Goal: Task Accomplishment & Management: Complete application form

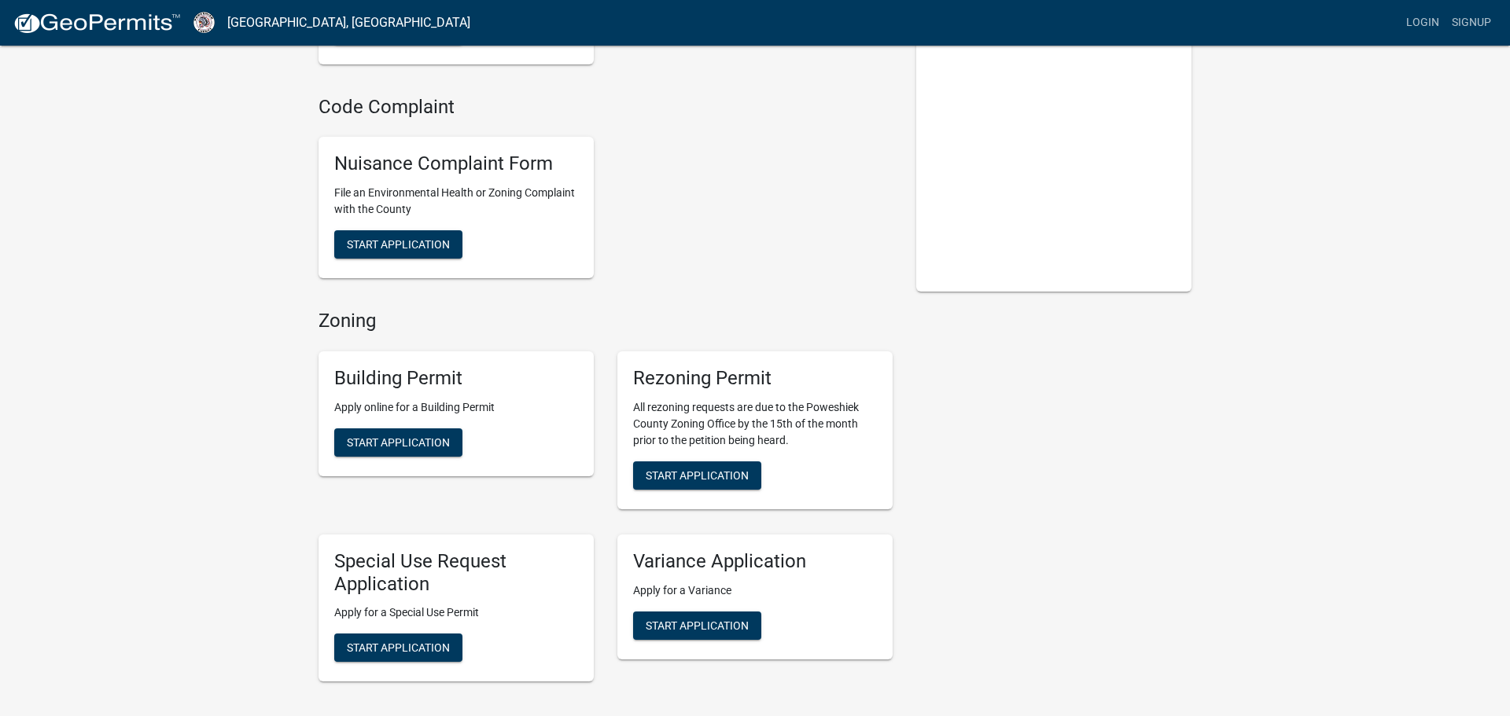
scroll to position [223, 0]
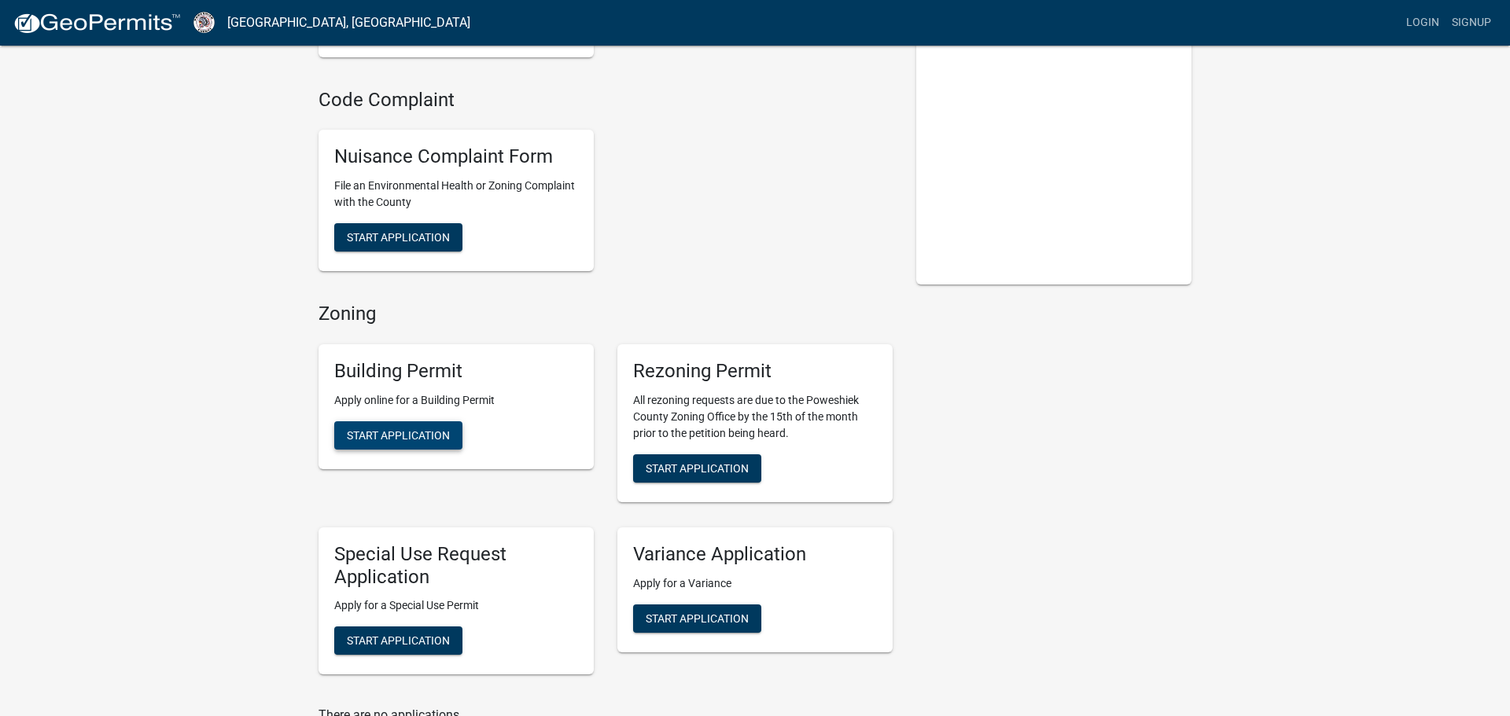
click at [394, 433] on span "Start Application" at bounding box center [398, 435] width 103 height 13
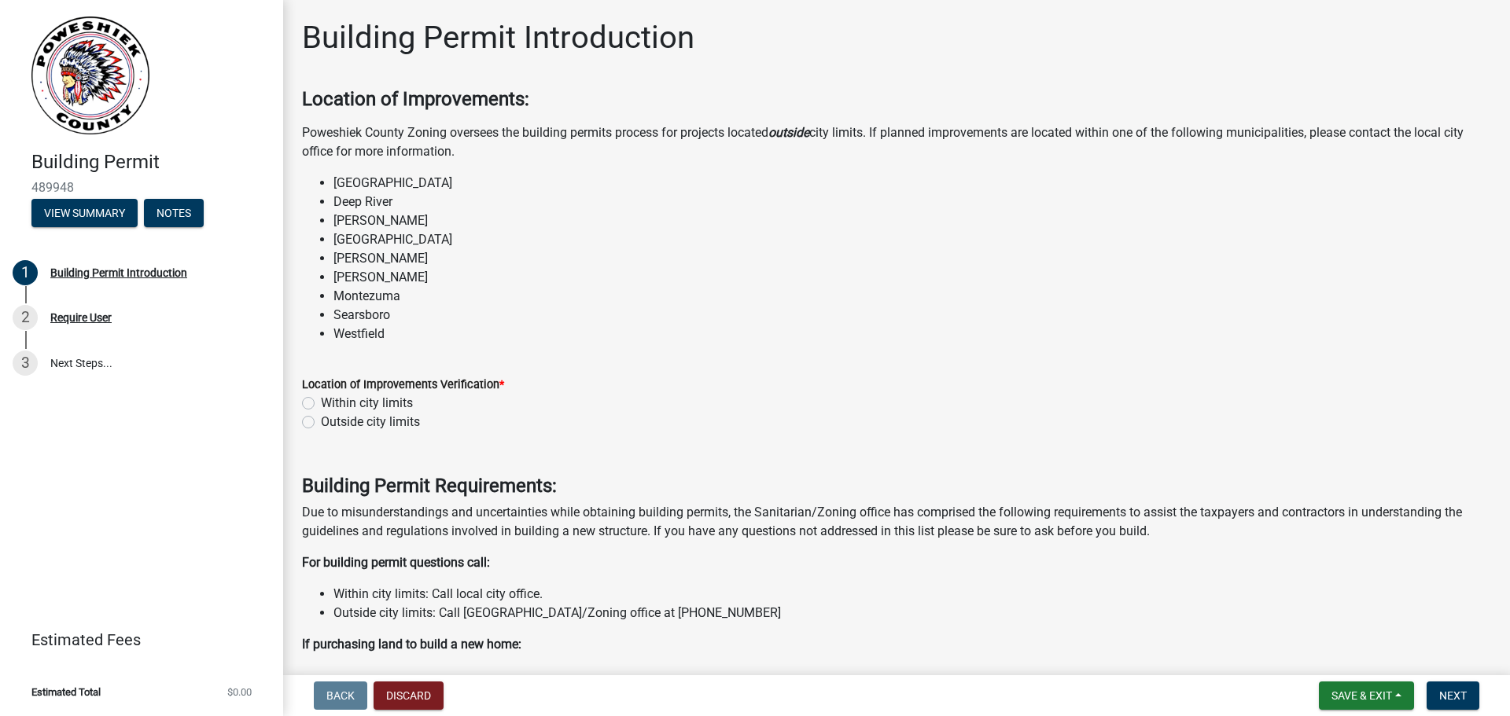
click at [321, 422] on label "Outside city limits" at bounding box center [370, 422] width 99 height 19
click at [321, 422] on input "Outside city limits" at bounding box center [326, 418] width 10 height 10
radio input "true"
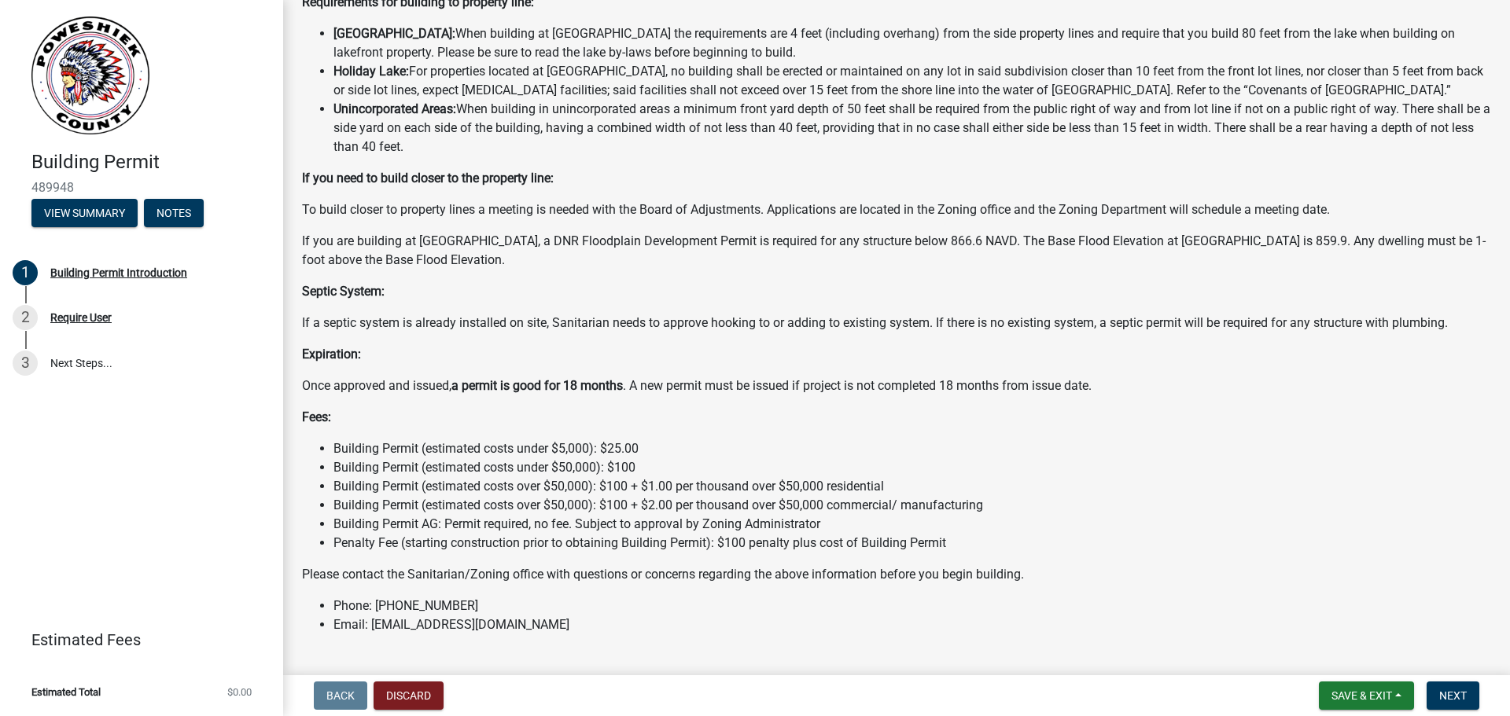
scroll to position [1092, 0]
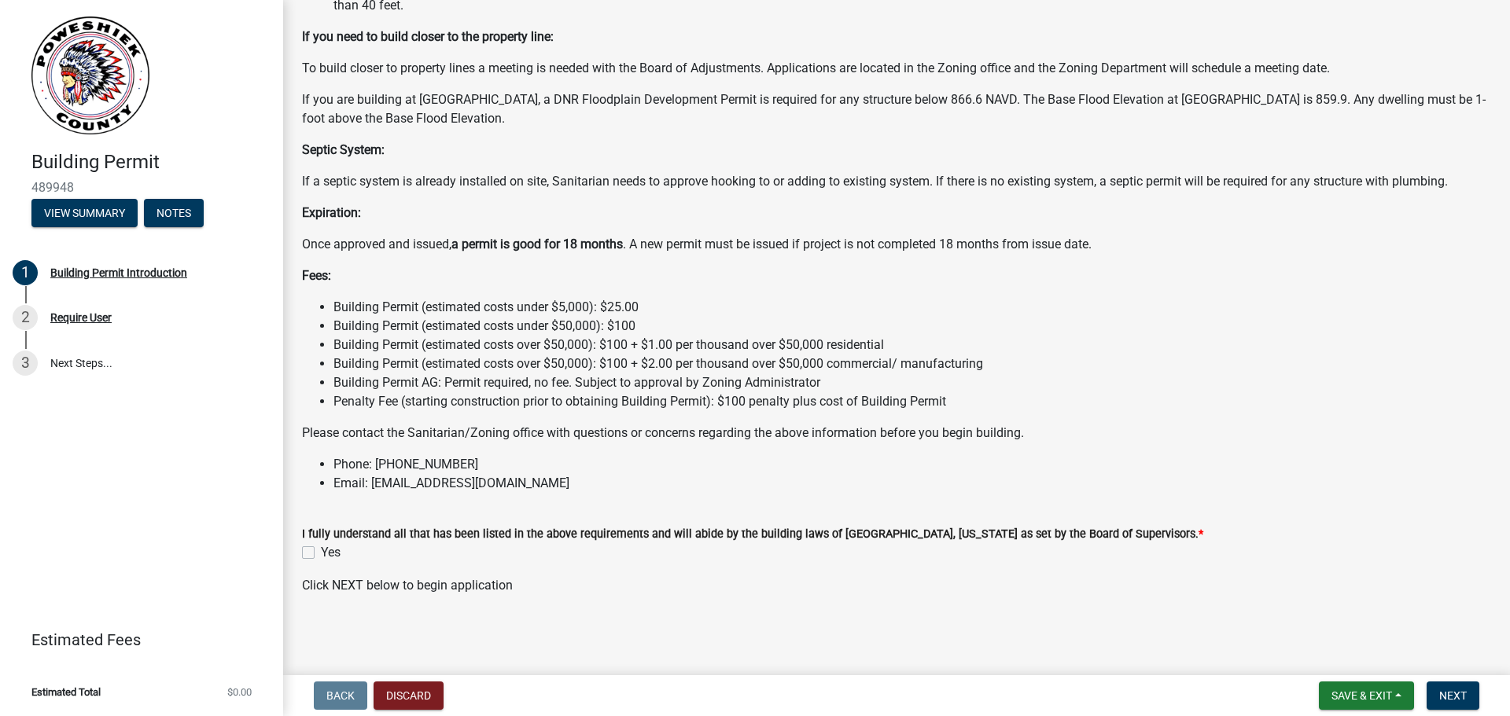
click at [321, 552] on label "Yes" at bounding box center [331, 552] width 20 height 19
click at [321, 552] on input "Yes" at bounding box center [326, 548] width 10 height 10
checkbox input "true"
click at [1449, 697] on span "Next" at bounding box center [1453, 696] width 28 height 13
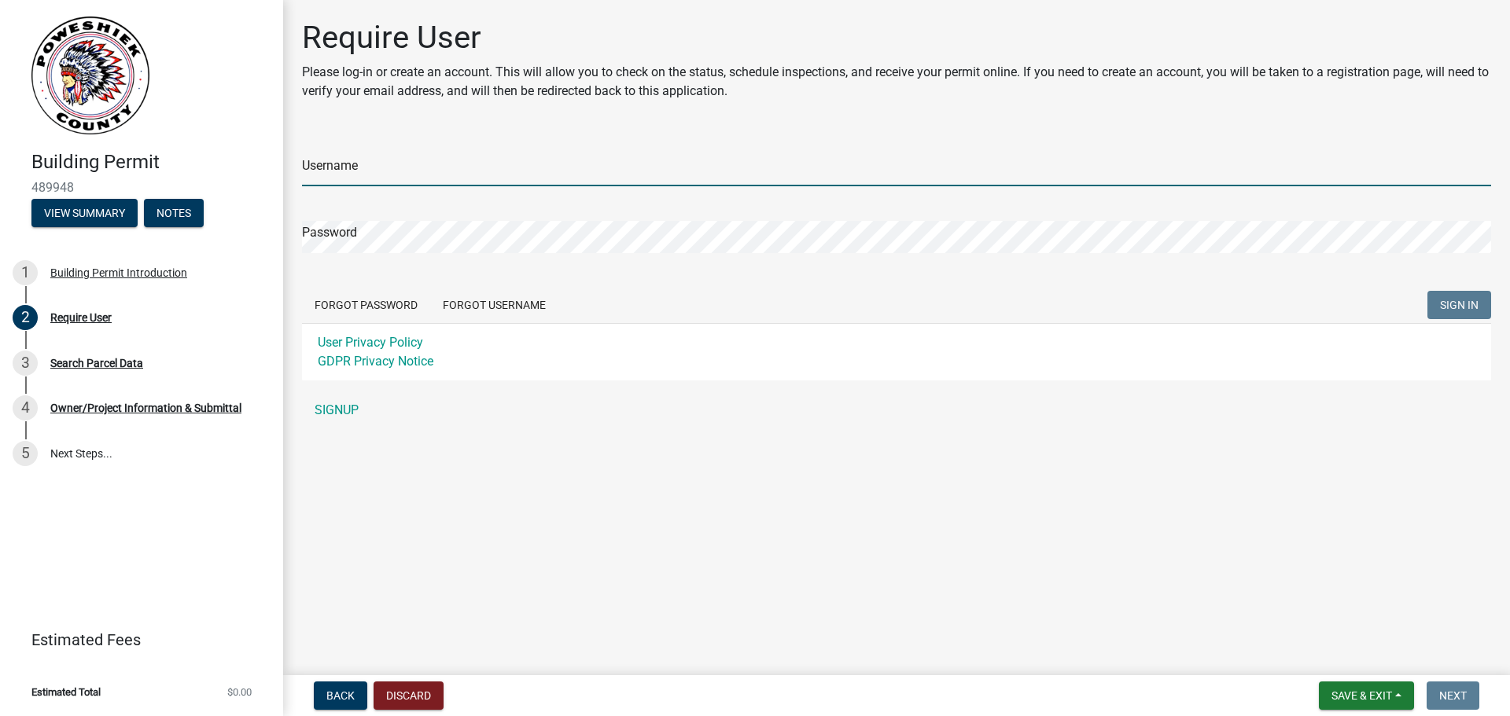
type input "wherzberg"
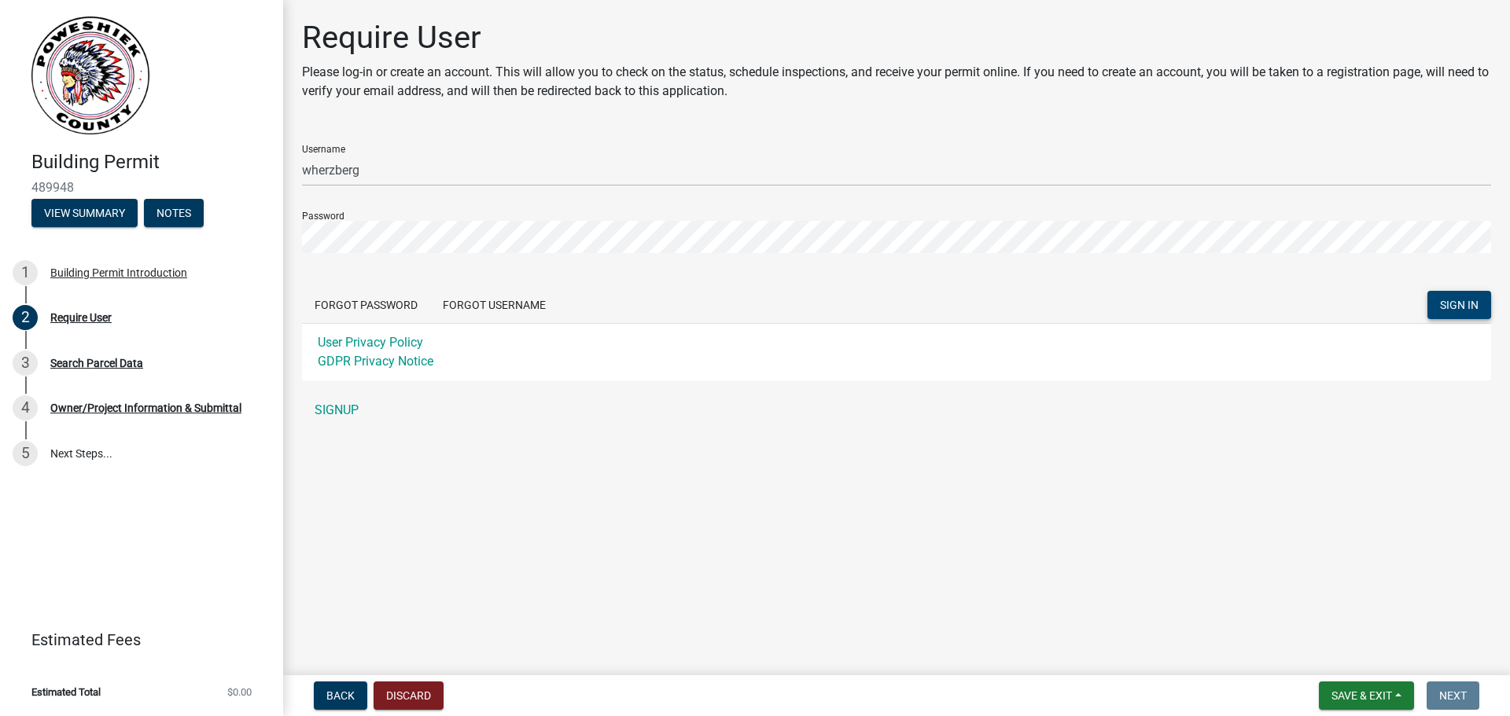
click at [1458, 307] on span "SIGN IN" at bounding box center [1459, 305] width 39 height 13
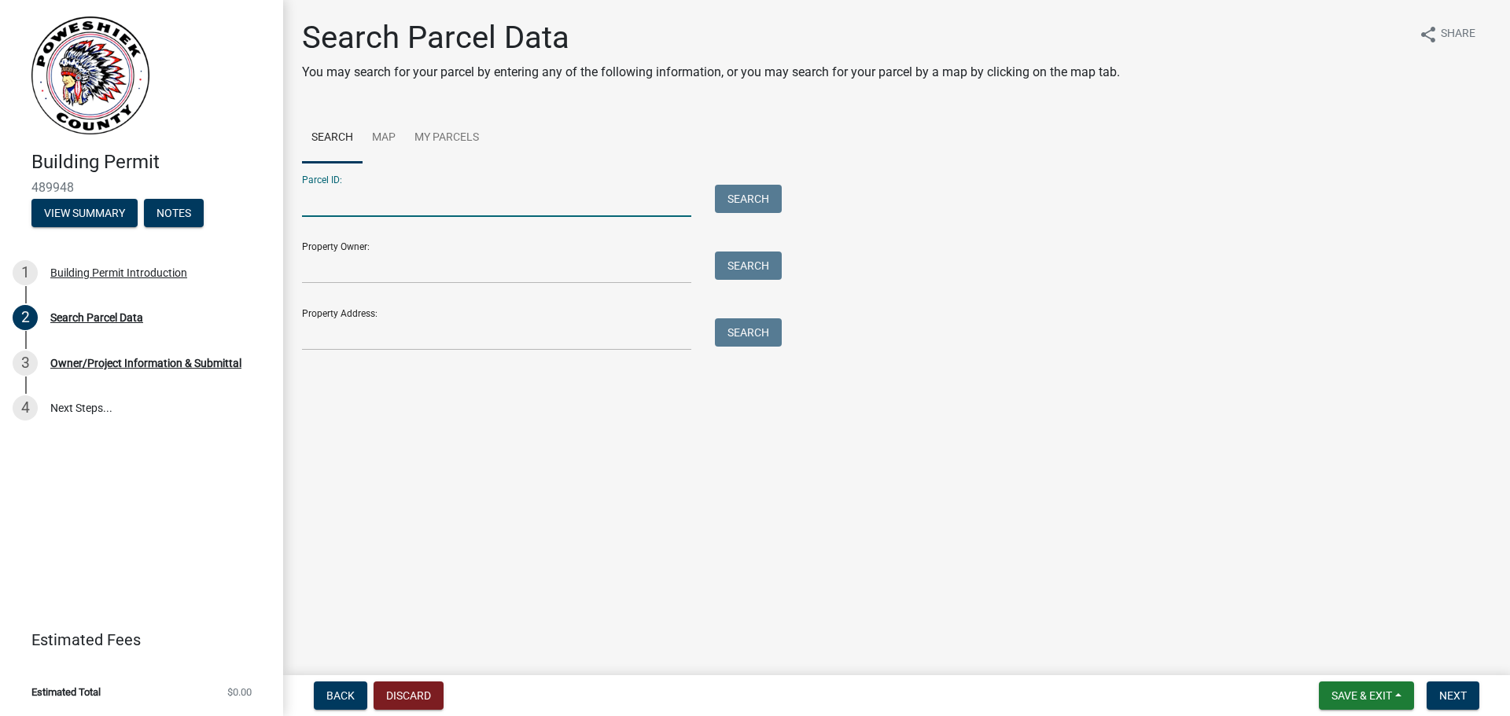
click at [453, 211] on input "Parcel ID:" at bounding box center [496, 201] width 389 height 32
click at [420, 263] on input "Property Owner:" at bounding box center [496, 268] width 389 height 32
click at [418, 207] on input "1207200" at bounding box center [496, 201] width 389 height 32
type input "1"
click at [380, 132] on link "Map" at bounding box center [384, 138] width 42 height 50
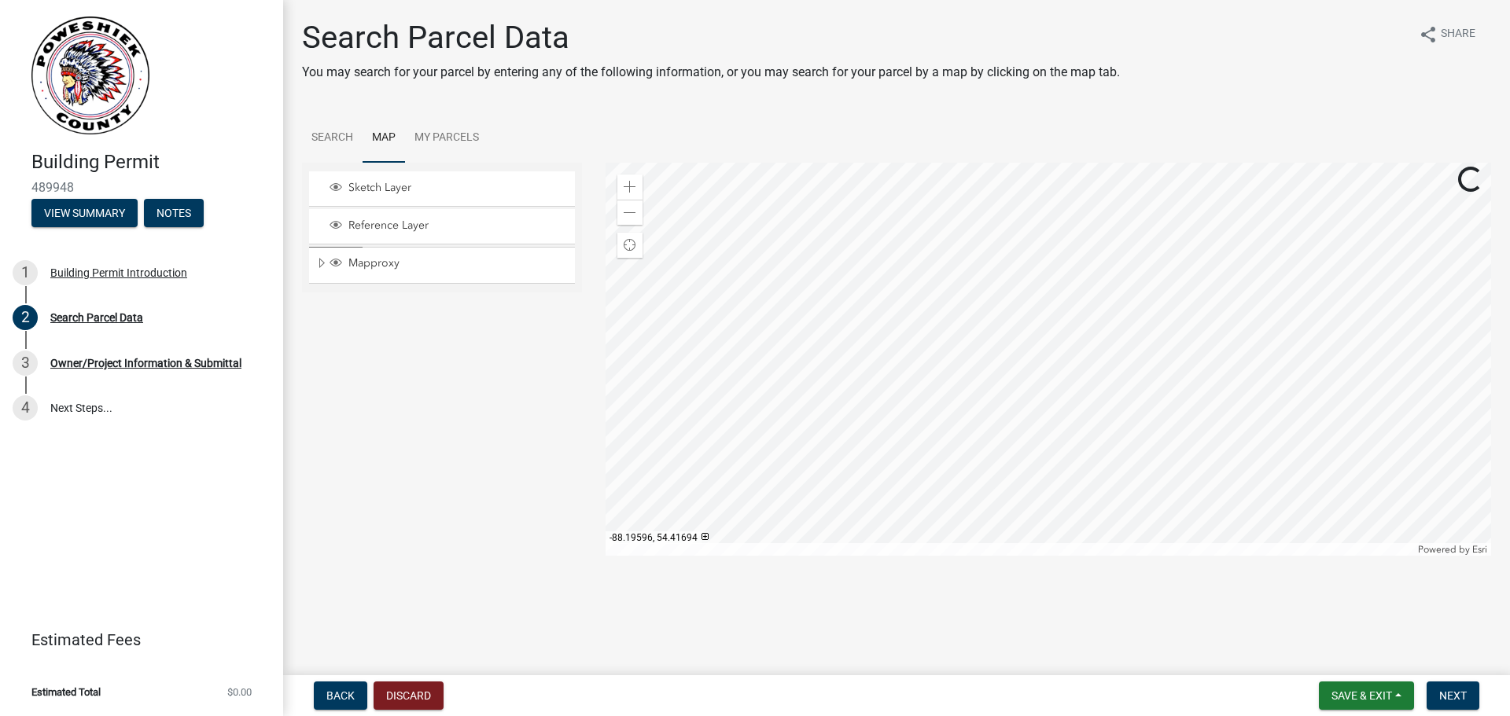
click at [937, 315] on div at bounding box center [1049, 359] width 886 height 393
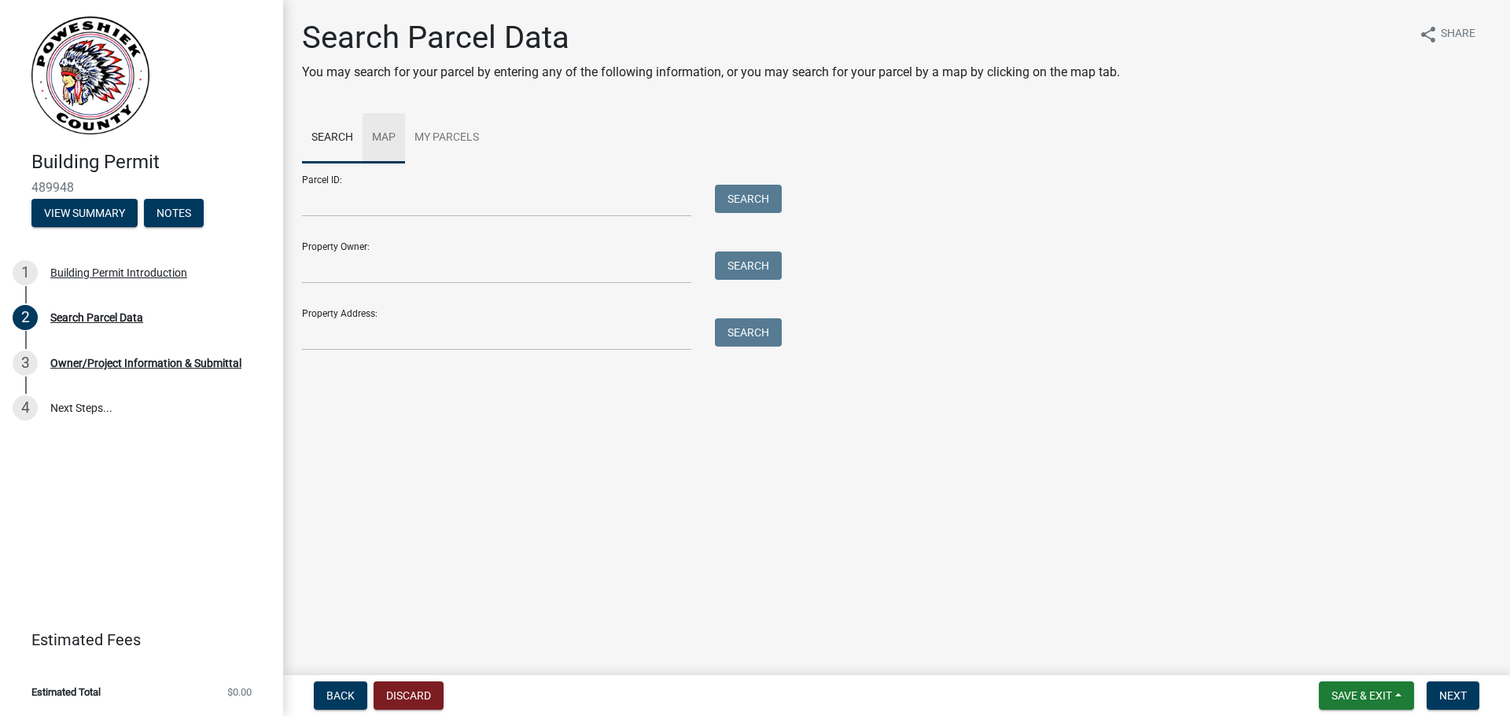
click at [392, 134] on link "Map" at bounding box center [384, 138] width 42 height 50
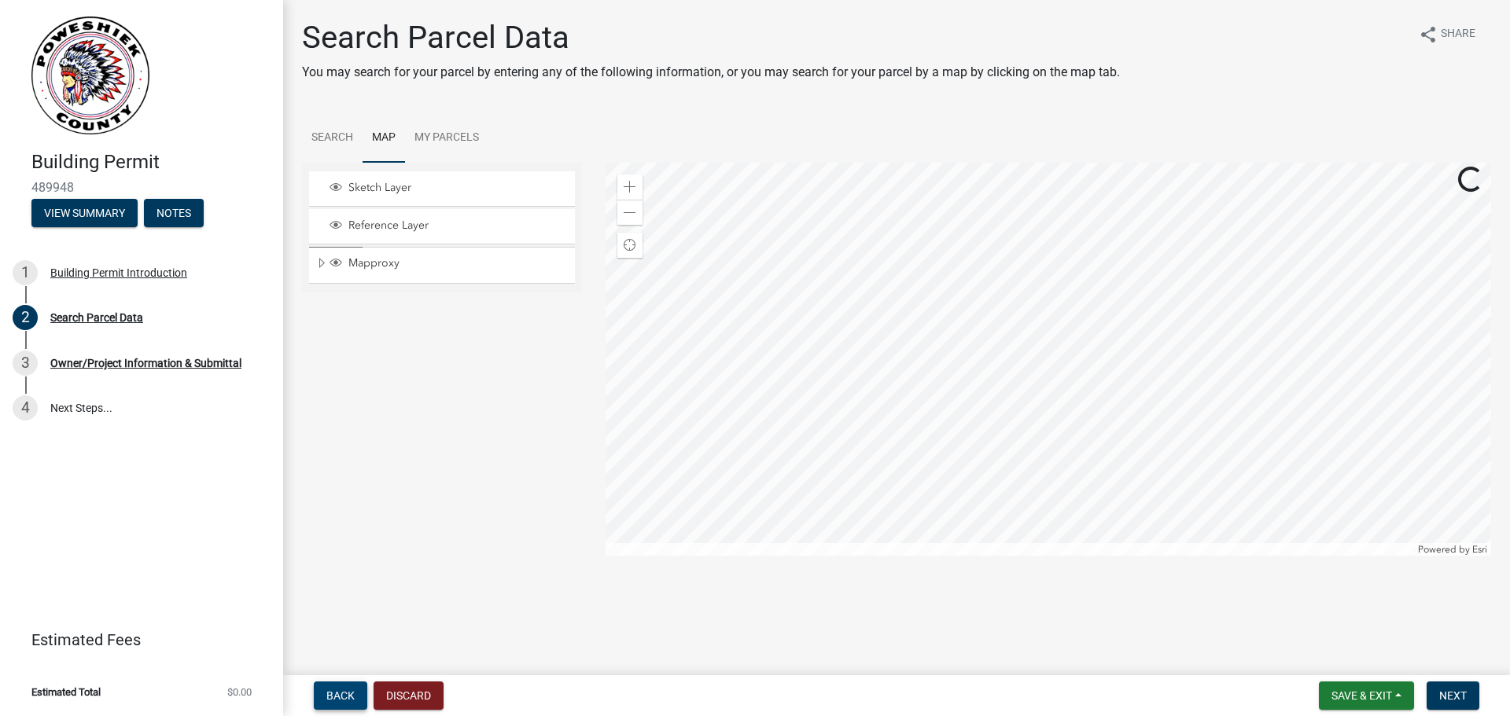
click at [340, 691] on span "Back" at bounding box center [340, 696] width 28 height 13
